Goal: Transaction & Acquisition: Book appointment/travel/reservation

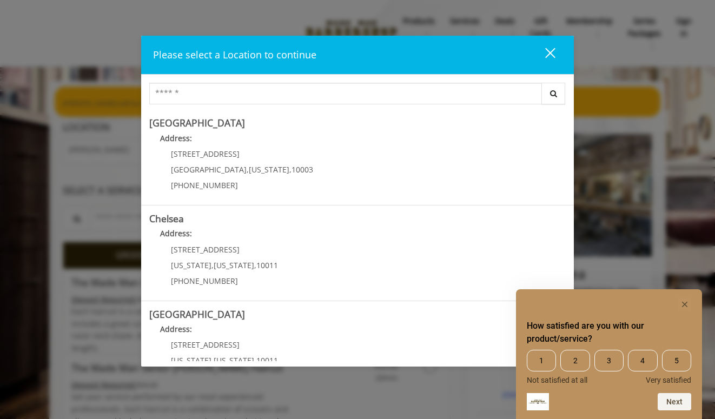
click at [550, 46] on button "close" at bounding box center [543, 55] width 37 height 22
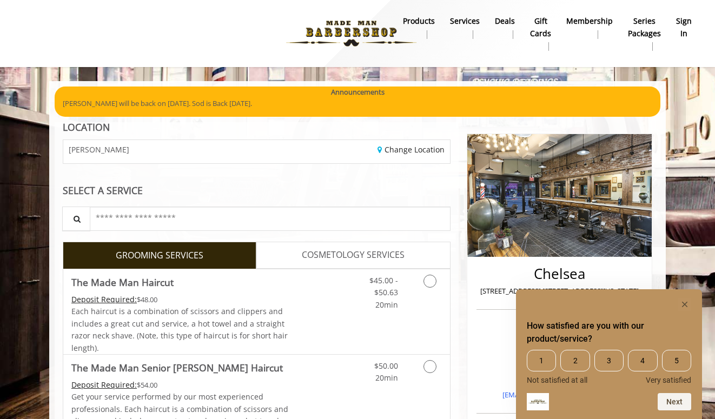
click at [679, 23] on b "sign in" at bounding box center [684, 27] width 16 height 24
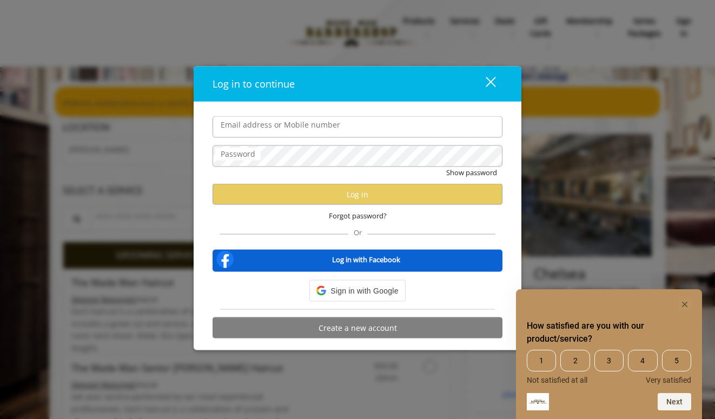
type input "**********"
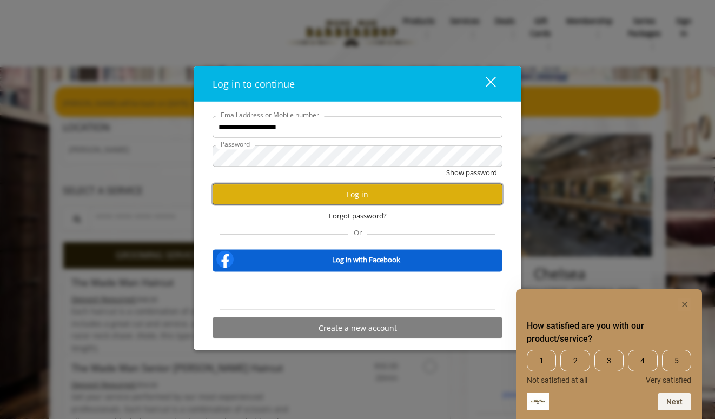
click at [368, 194] on button "Log in" at bounding box center [357, 194] width 290 height 21
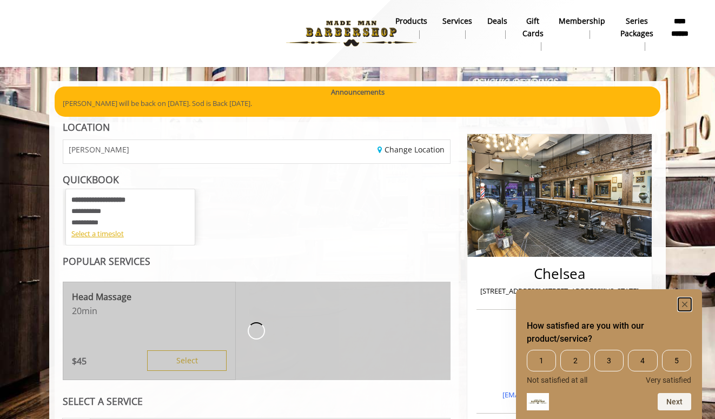
click at [687, 307] on rect "Hide survey" at bounding box center [684, 304] width 13 height 13
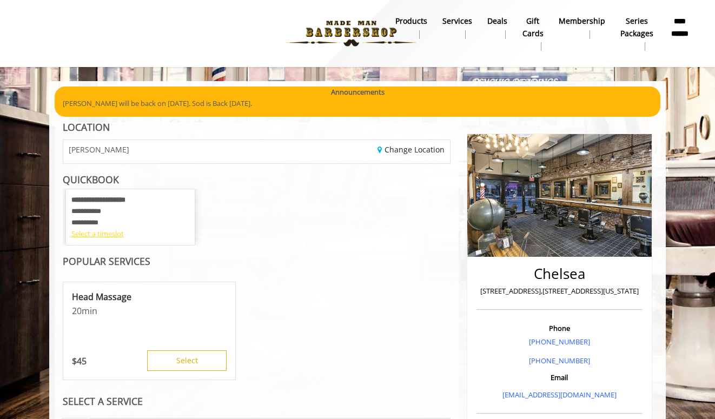
click at [109, 235] on div "Select a timeslot" at bounding box center [130, 233] width 118 height 11
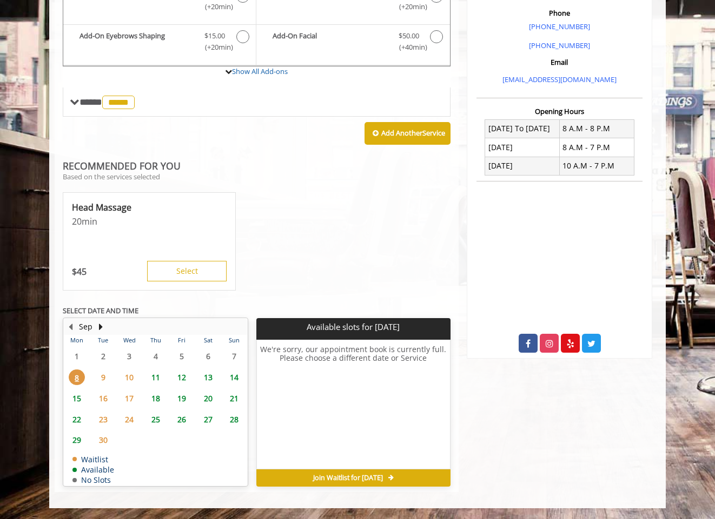
scroll to position [310, 0]
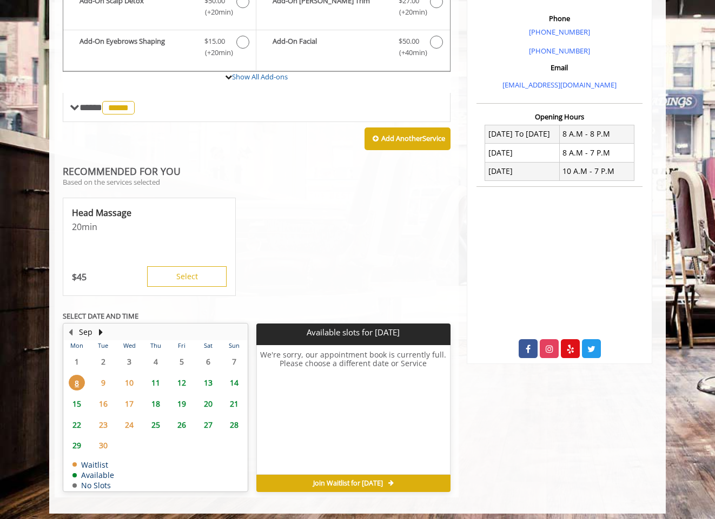
click at [157, 383] on span "11" at bounding box center [156, 383] width 16 height 16
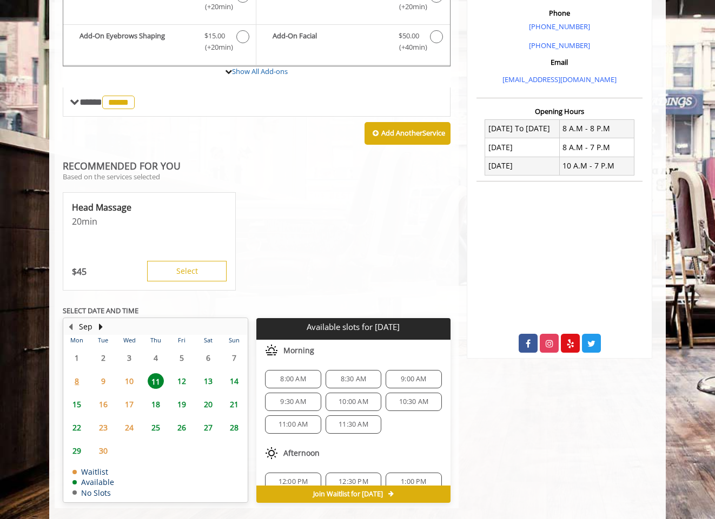
scroll to position [331, 0]
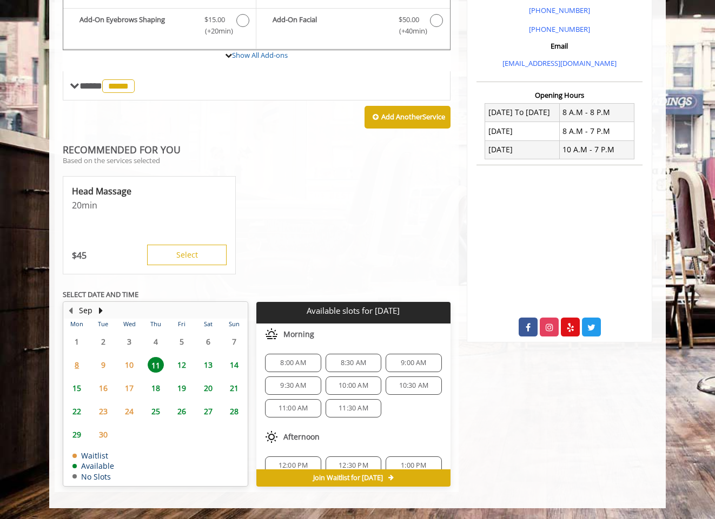
click at [508, 396] on div "Chelsea [STREET_ADDRESS],[STREET_ADDRESS][US_STATE] Phone [PHONE_NUMBER] [PHONE…" at bounding box center [559, 142] width 202 height 702
click at [416, 371] on div "9:00 AM" at bounding box center [413, 363] width 56 height 18
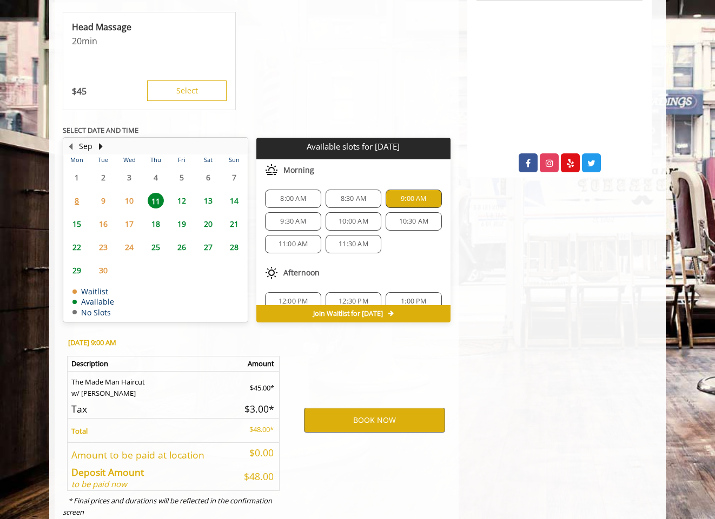
scroll to position [527, 0]
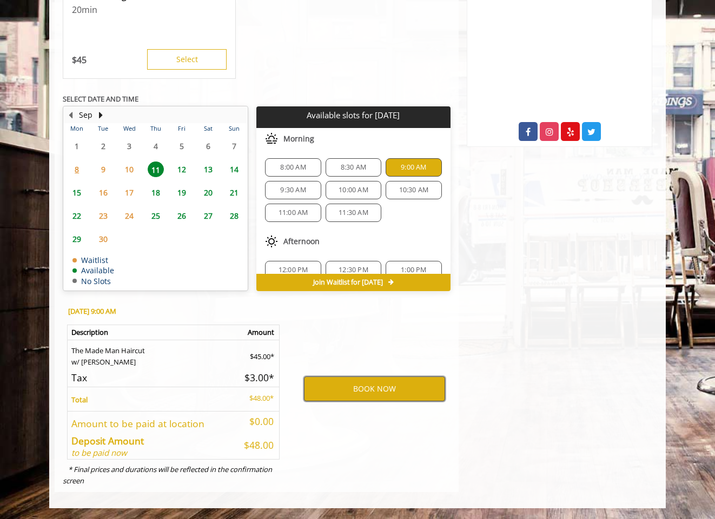
click at [388, 389] on button "BOOK NOW" at bounding box center [374, 389] width 141 height 25
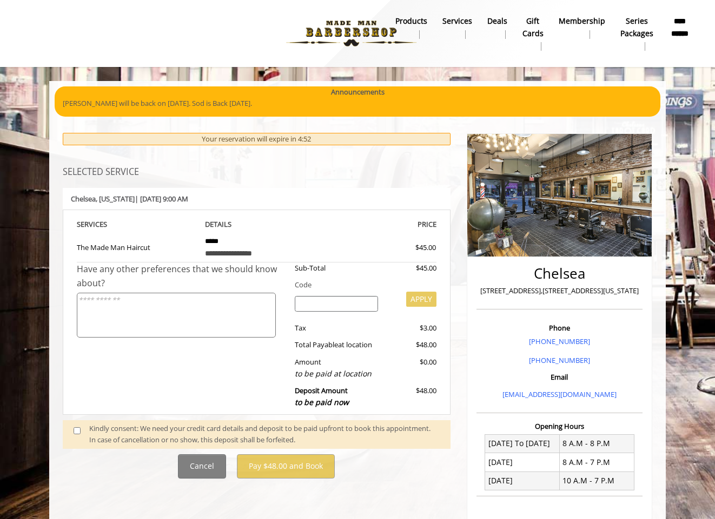
scroll to position [46, 0]
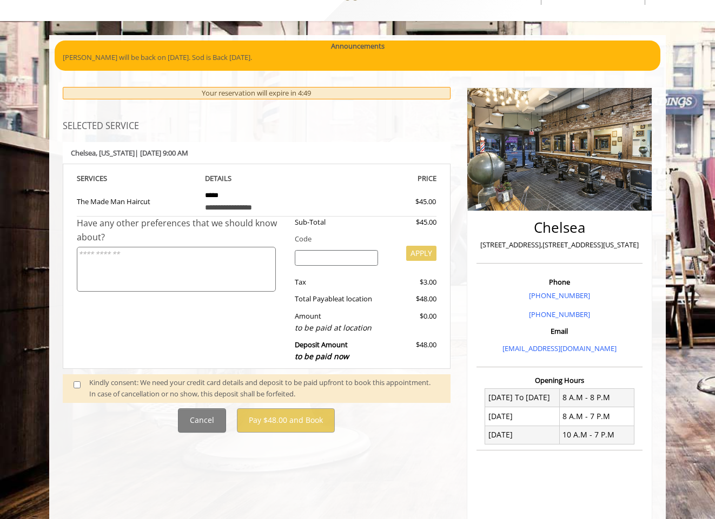
click at [81, 390] on span at bounding box center [81, 388] width 32 height 23
click at [72, 382] on span at bounding box center [81, 388] width 32 height 23
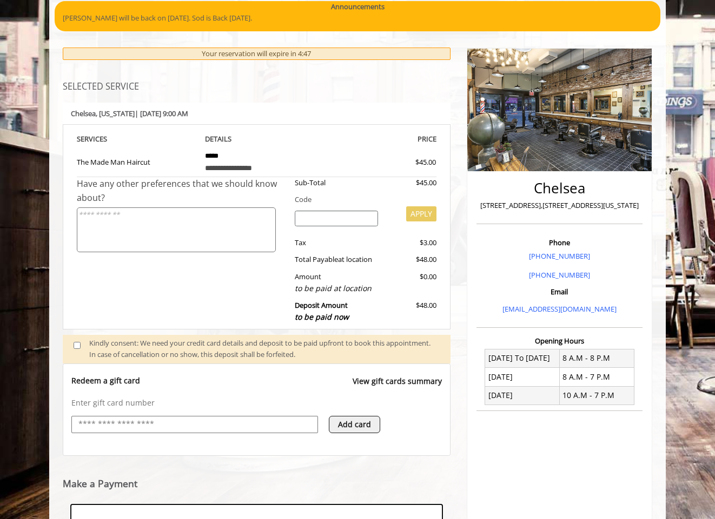
scroll to position [242, 0]
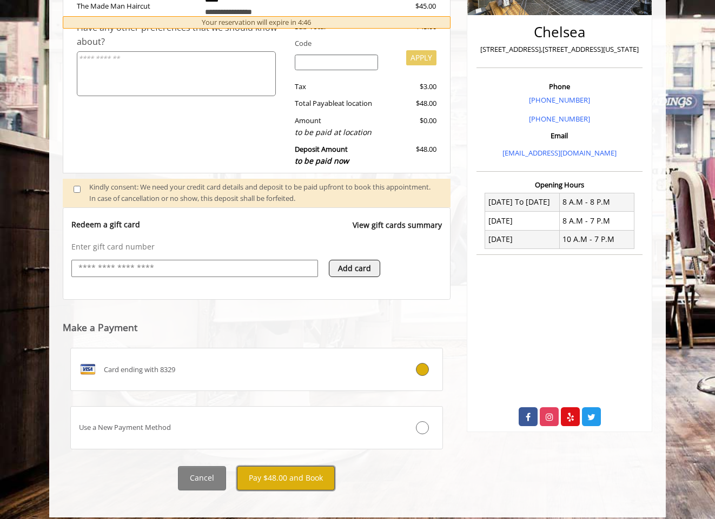
click at [310, 418] on button "Pay $48.00 and Book" at bounding box center [286, 479] width 98 height 24
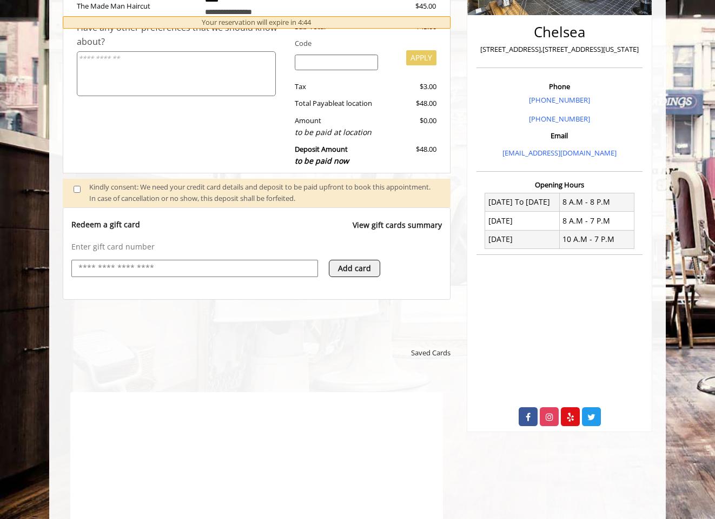
scroll to position [0, 0]
